Goal: Navigation & Orientation: Find specific page/section

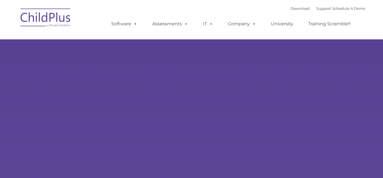
type input ""
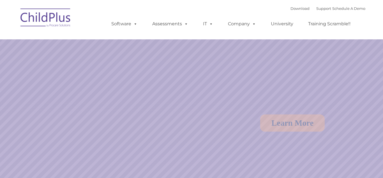
select select "MEDIUM"
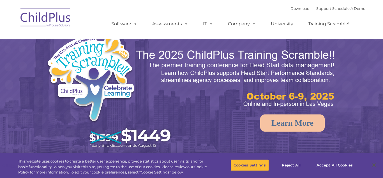
select select "MEDIUM"
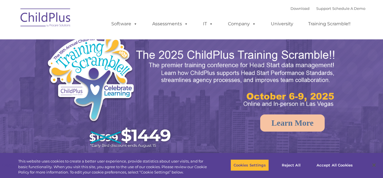
select select "MEDIUM"
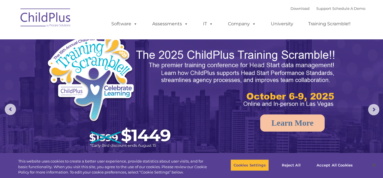
select select "MEDIUM"
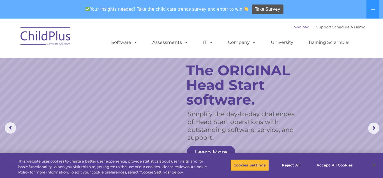
click at [298, 28] on link "Download" at bounding box center [300, 27] width 19 height 4
